Goal: Task Accomplishment & Management: Complete application form

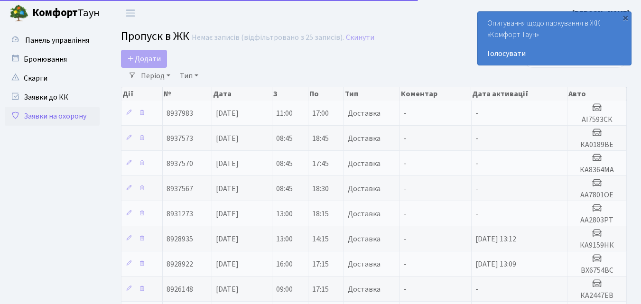
select select "25"
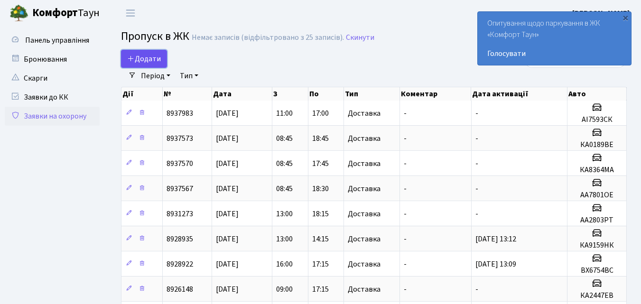
click at [143, 56] on span "Додати" at bounding box center [144, 59] width 34 height 10
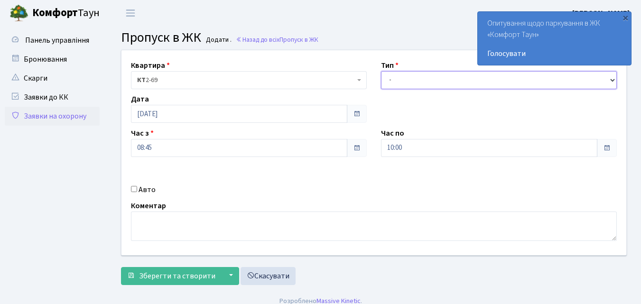
click at [390, 79] on select "- Доставка Таксі Гості Сервіс" at bounding box center [499, 80] width 236 height 18
select select "1"
click at [381, 71] on select "- Доставка Таксі Гості Сервіс" at bounding box center [499, 80] width 236 height 18
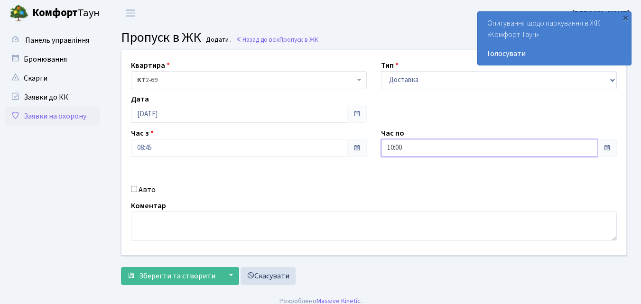
click at [397, 151] on input "10:00" at bounding box center [489, 148] width 217 height 18
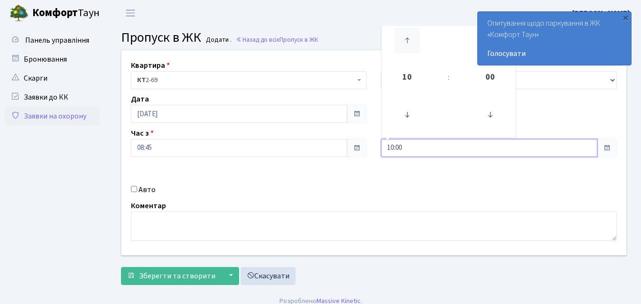
click at [406, 38] on icon at bounding box center [408, 41] width 26 height 26
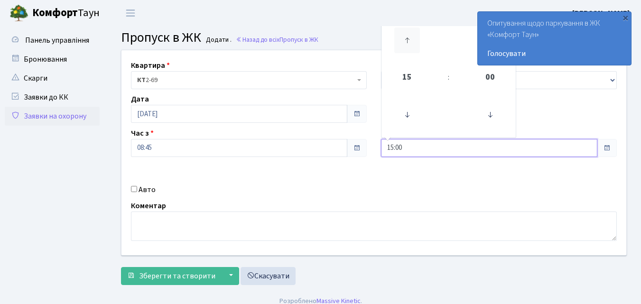
click at [406, 38] on icon at bounding box center [408, 41] width 26 height 26
type input "18:00"
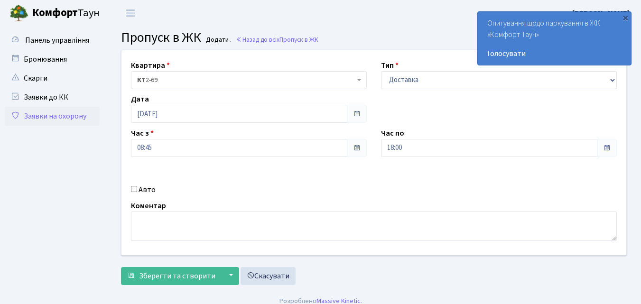
click at [134, 189] on input "Авто" at bounding box center [134, 189] width 6 height 6
checkbox input "true"
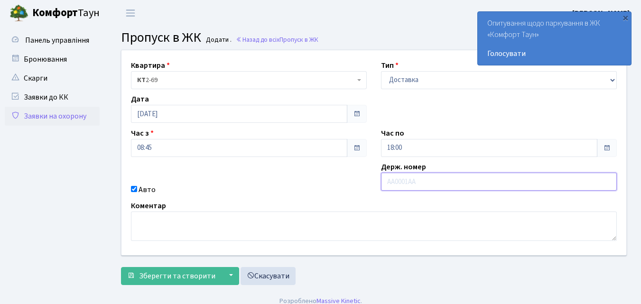
click at [401, 183] on input "text" at bounding box center [499, 182] width 236 height 18
type input "АІ0678НК"
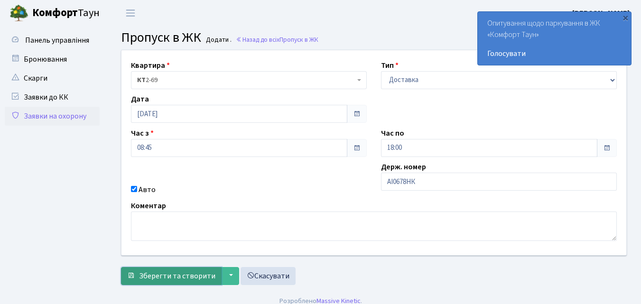
click at [180, 274] on span "Зберегти та створити" at bounding box center [177, 276] width 76 height 10
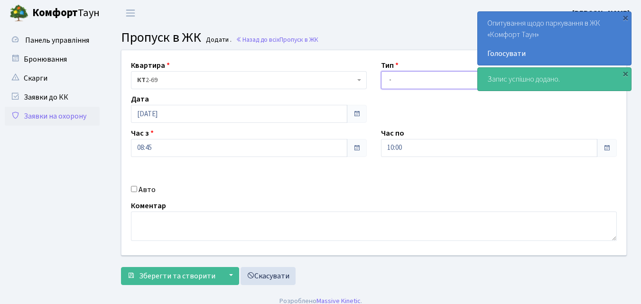
click at [390, 81] on select "- Доставка Таксі Гості Сервіс" at bounding box center [499, 80] width 236 height 18
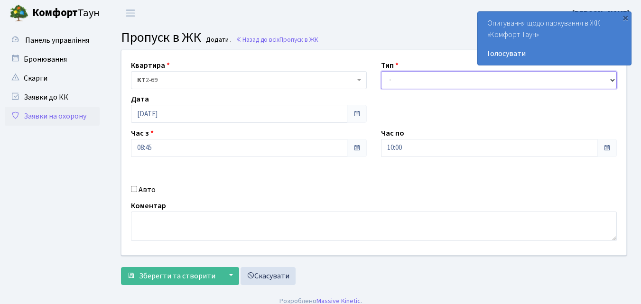
select select "1"
click at [381, 71] on select "- Доставка Таксі Гості Сервіс" at bounding box center [499, 80] width 236 height 18
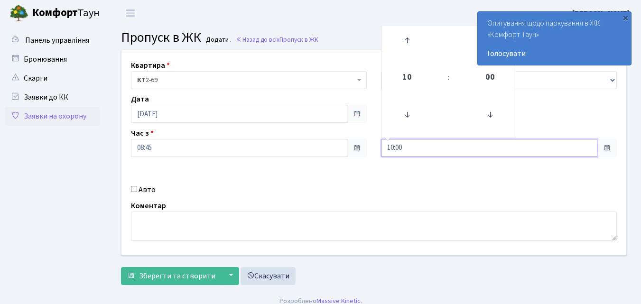
click at [396, 151] on input "10:00" at bounding box center [489, 148] width 217 height 18
click at [407, 38] on icon at bounding box center [408, 41] width 26 height 26
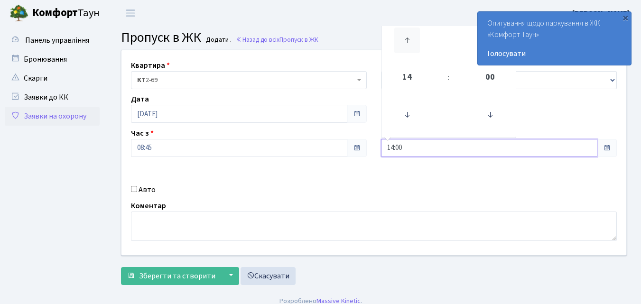
click at [407, 38] on icon at bounding box center [408, 41] width 26 height 26
type input "17:00"
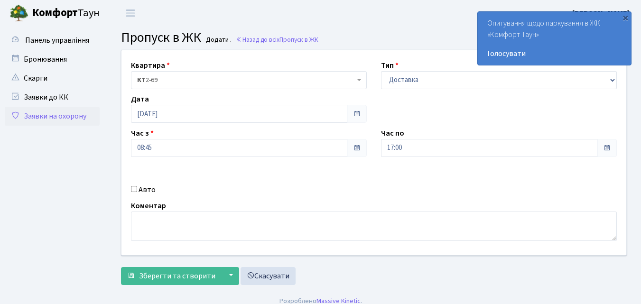
click at [136, 187] on input "Авто" at bounding box center [134, 189] width 6 height 6
checkbox input "true"
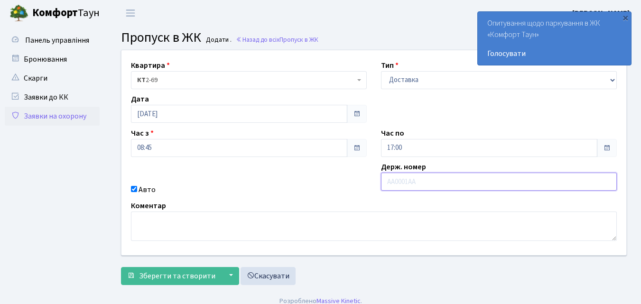
click at [398, 183] on input "text" at bounding box center [499, 182] width 236 height 18
type input "АІ7768ЕІ"
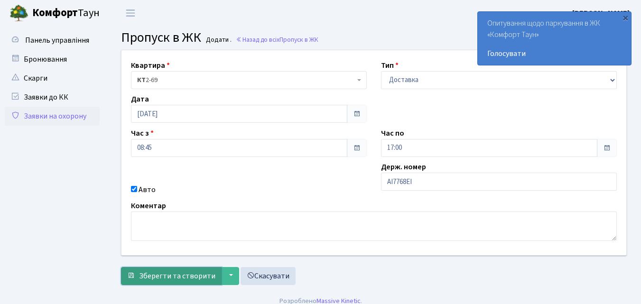
click at [198, 271] on span "Зберегти та створити" at bounding box center [177, 276] width 76 height 10
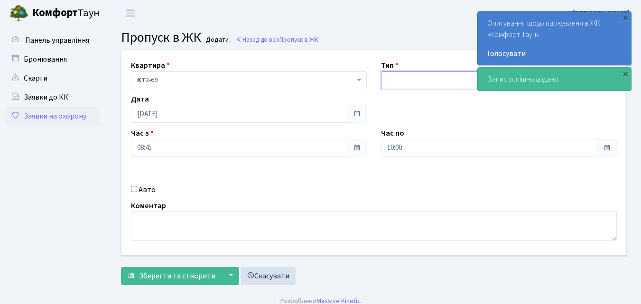
drag, startPoint x: 390, startPoint y: 81, endPoint x: 390, endPoint y: 87, distance: 5.7
click at [390, 81] on select "- Доставка Таксі Гості Сервіс" at bounding box center [499, 80] width 236 height 18
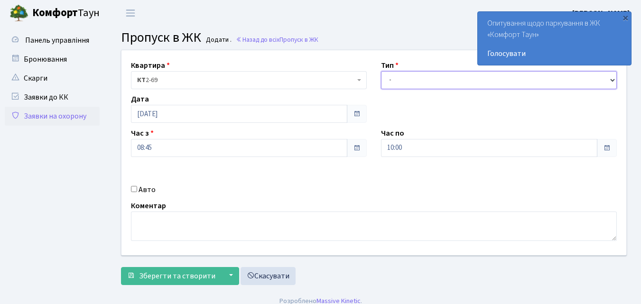
select select "1"
click at [381, 71] on select "- Доставка Таксі Гості Сервіс" at bounding box center [499, 80] width 236 height 18
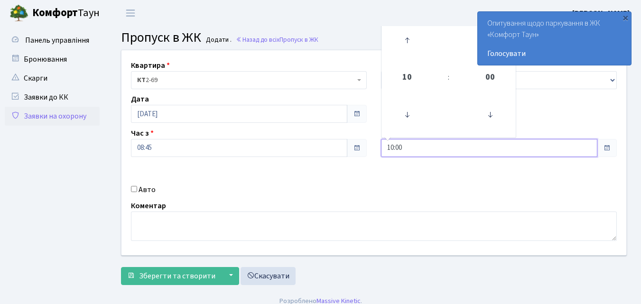
click at [387, 152] on input "10:00" at bounding box center [489, 148] width 217 height 18
click at [407, 38] on icon at bounding box center [408, 41] width 26 height 26
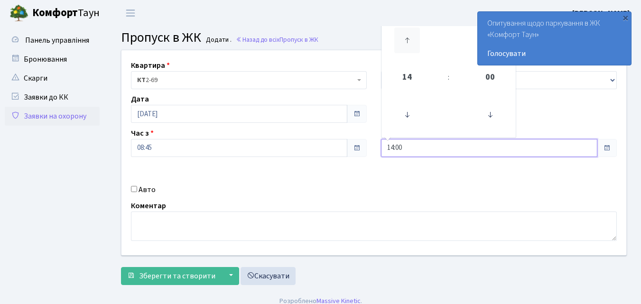
click at [407, 38] on icon at bounding box center [408, 41] width 26 height 26
click at [408, 38] on icon at bounding box center [408, 41] width 26 height 26
type input "18:00"
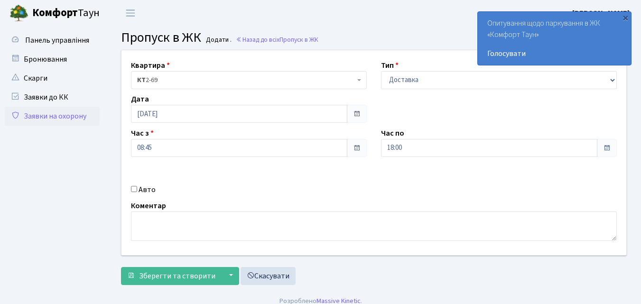
click at [133, 190] on input "Авто" at bounding box center [134, 189] width 6 height 6
checkbox input "true"
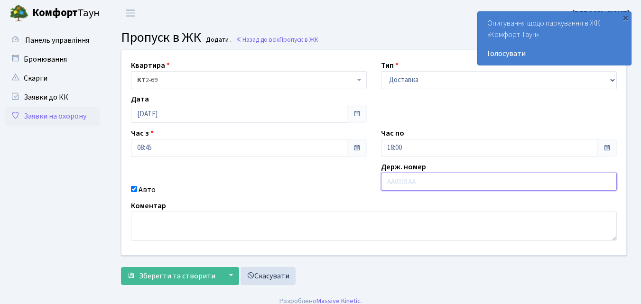
click at [397, 181] on input "text" at bounding box center [499, 182] width 236 height 18
type input "КА0871РН"
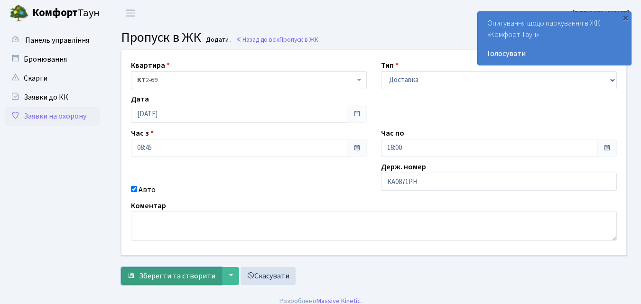
click at [171, 278] on span "Зберегти та створити" at bounding box center [177, 276] width 76 height 10
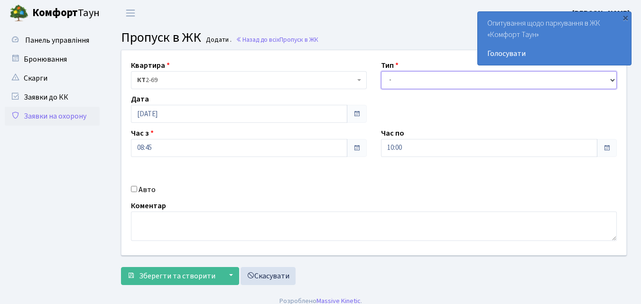
click at [391, 81] on select "- Доставка Таксі Гості Сервіс" at bounding box center [499, 80] width 236 height 18
select select "1"
click at [381, 71] on select "- Доставка Таксі Гості Сервіс" at bounding box center [499, 80] width 236 height 18
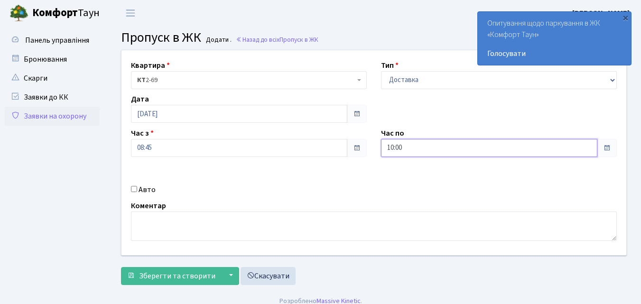
click at [400, 151] on input "10:00" at bounding box center [489, 148] width 217 height 18
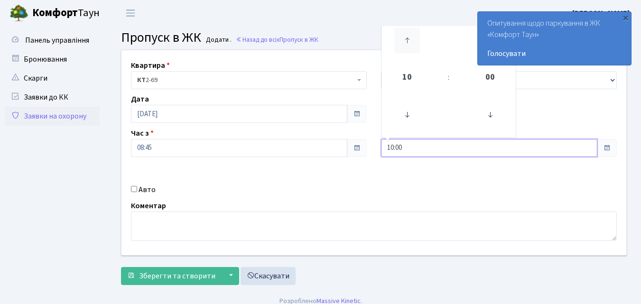
click at [411, 40] on icon at bounding box center [408, 41] width 26 height 26
click at [409, 41] on icon at bounding box center [408, 41] width 26 height 26
click at [408, 43] on icon at bounding box center [408, 41] width 26 height 26
click at [407, 43] on icon at bounding box center [408, 41] width 26 height 26
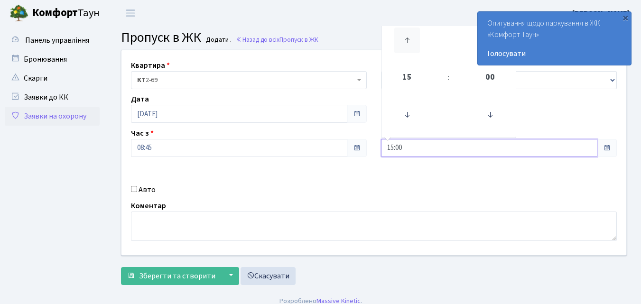
click at [407, 43] on icon at bounding box center [408, 41] width 26 height 26
click at [405, 50] on icon at bounding box center [408, 41] width 26 height 26
type input "18:00"
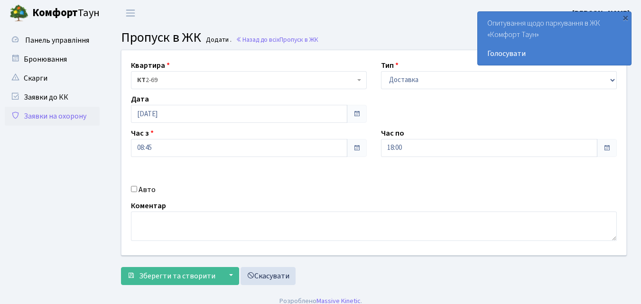
click at [134, 189] on input "Авто" at bounding box center [134, 189] width 6 height 6
checkbox input "true"
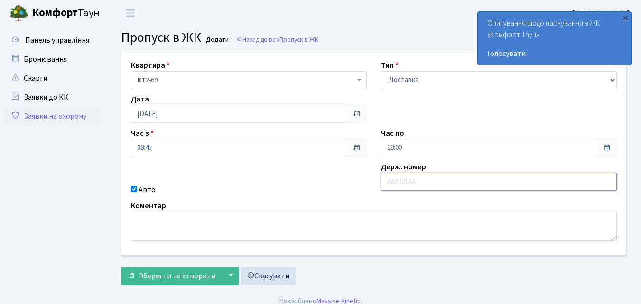
click at [408, 179] on input "text" at bounding box center [499, 182] width 236 height 18
type input "КА9159НК"
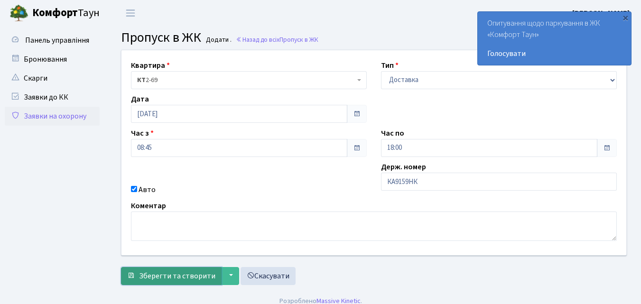
click at [167, 273] on span "Зберегти та створити" at bounding box center [177, 276] width 76 height 10
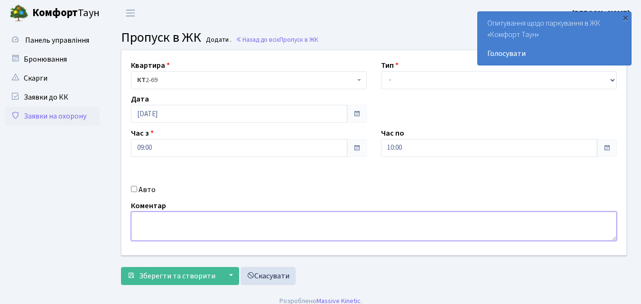
click at [587, 220] on textarea at bounding box center [374, 226] width 486 height 29
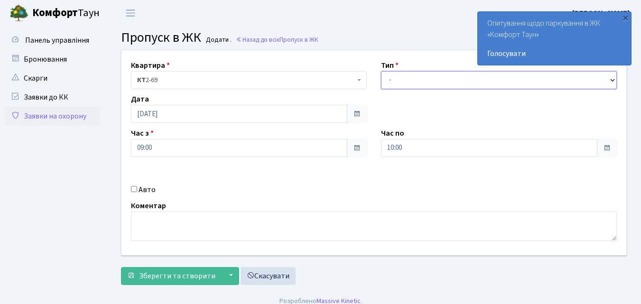
click at [391, 79] on select "- Доставка Таксі Гості Сервіс" at bounding box center [499, 80] width 236 height 18
select select "1"
click at [381, 71] on select "- Доставка Таксі Гості Сервіс" at bounding box center [499, 80] width 236 height 18
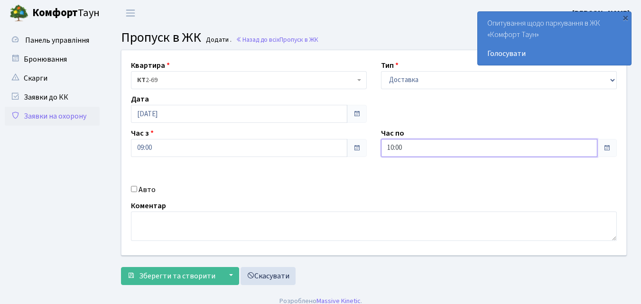
drag, startPoint x: 411, startPoint y: 147, endPoint x: 410, endPoint y: 140, distance: 7.7
click at [411, 146] on input "10:00" at bounding box center [489, 148] width 217 height 18
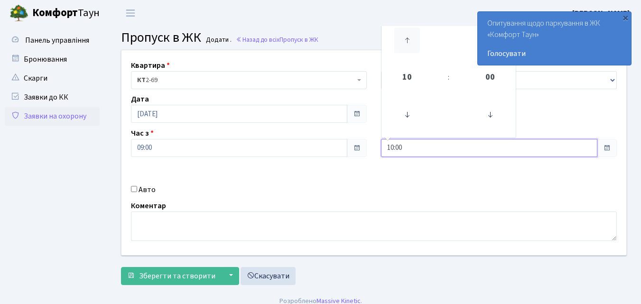
click at [409, 44] on icon at bounding box center [408, 41] width 26 height 26
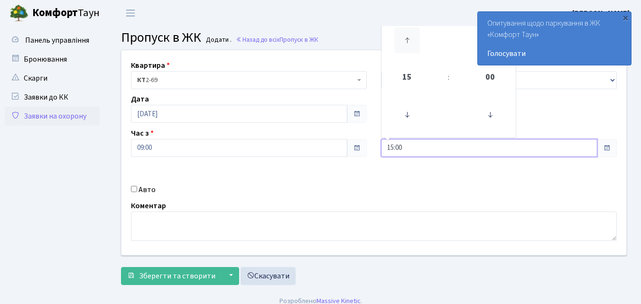
click at [409, 44] on icon at bounding box center [408, 41] width 26 height 26
type input "18:00"
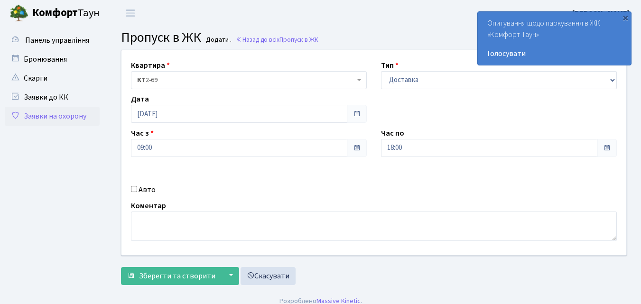
click at [135, 189] on input "Авто" at bounding box center [134, 189] width 6 height 6
checkbox input "true"
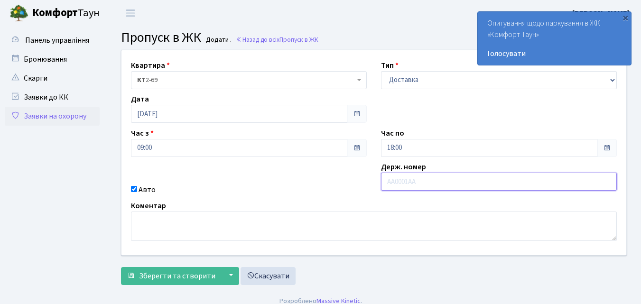
click at [403, 187] on input "text" at bounding box center [499, 182] width 236 height 18
type input "АА8409ТН"
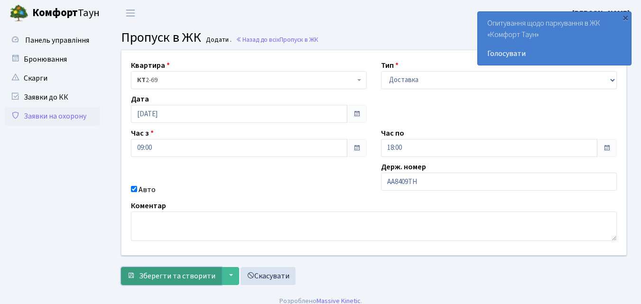
click at [157, 276] on span "Зберегти та створити" at bounding box center [177, 276] width 76 height 10
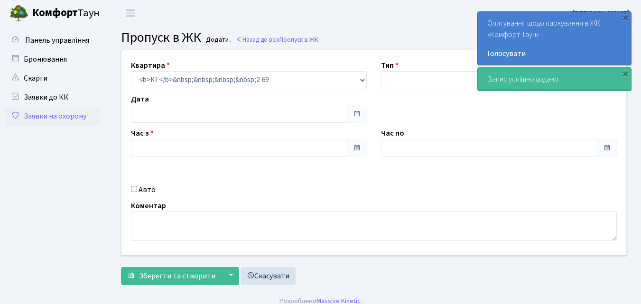
type input "[DATE]"
type input "09:00"
type input "10:00"
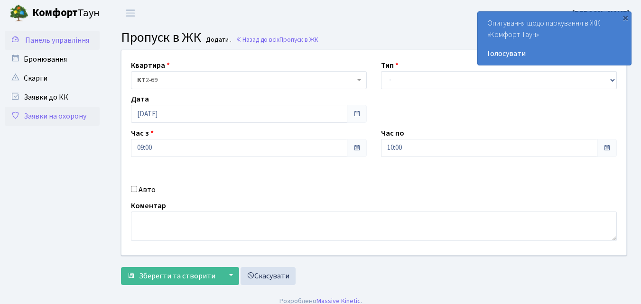
click at [69, 38] on span "Панель управління" at bounding box center [57, 40] width 64 height 10
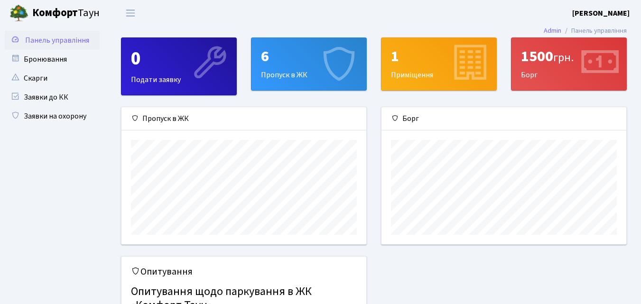
scroll to position [137, 245]
click at [290, 60] on div "6" at bounding box center [309, 56] width 96 height 18
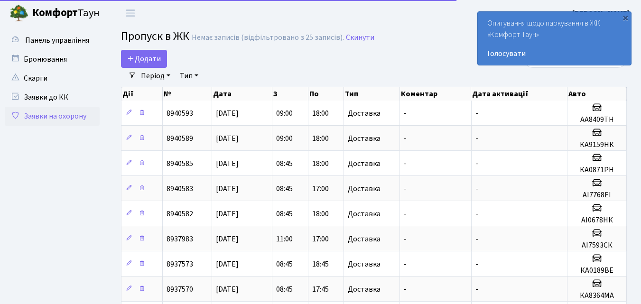
select select "25"
